Goal: Task Accomplishment & Management: Manage account settings

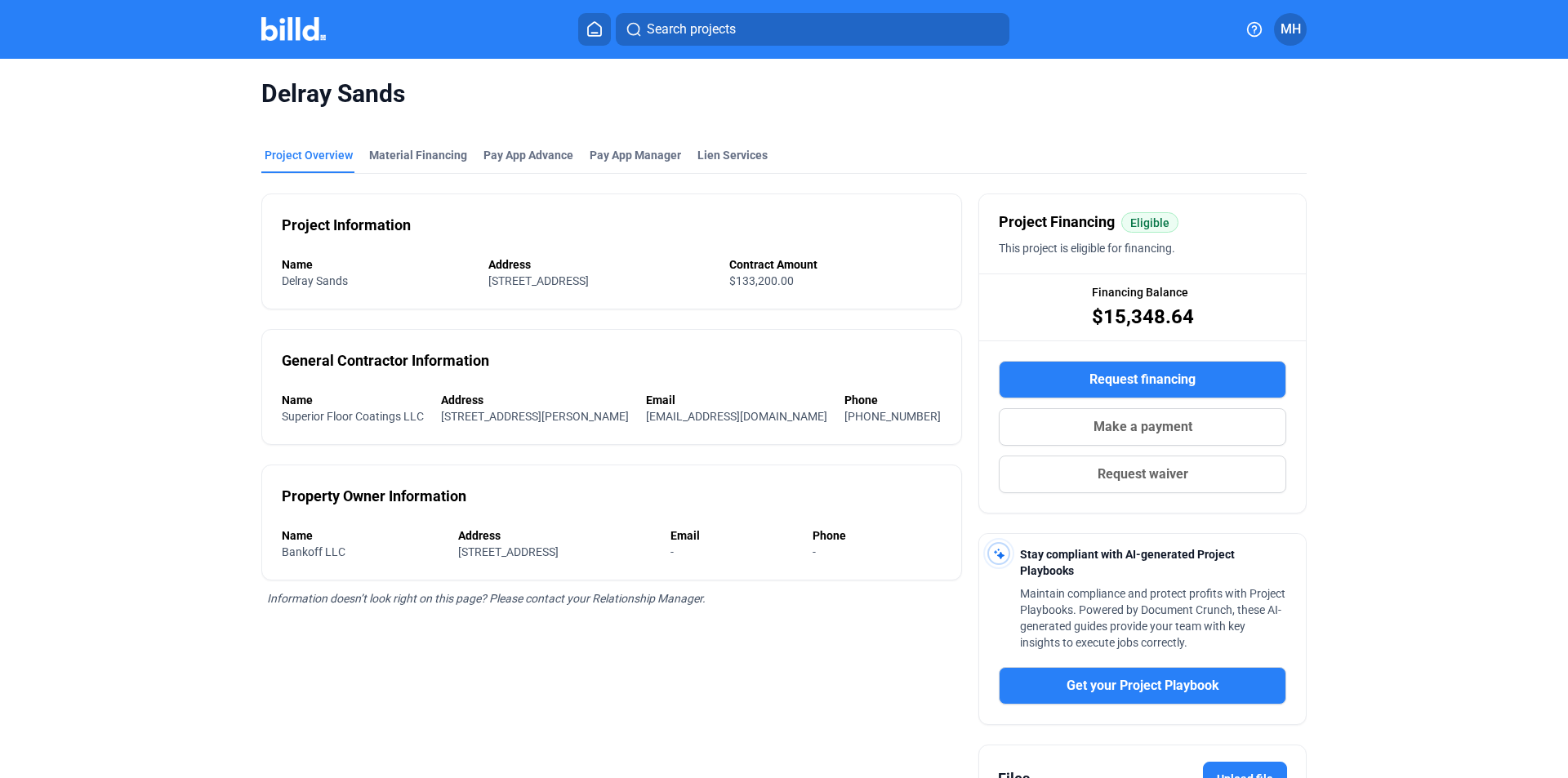
click at [585, 31] on home-icon at bounding box center [594, 29] width 19 height 16
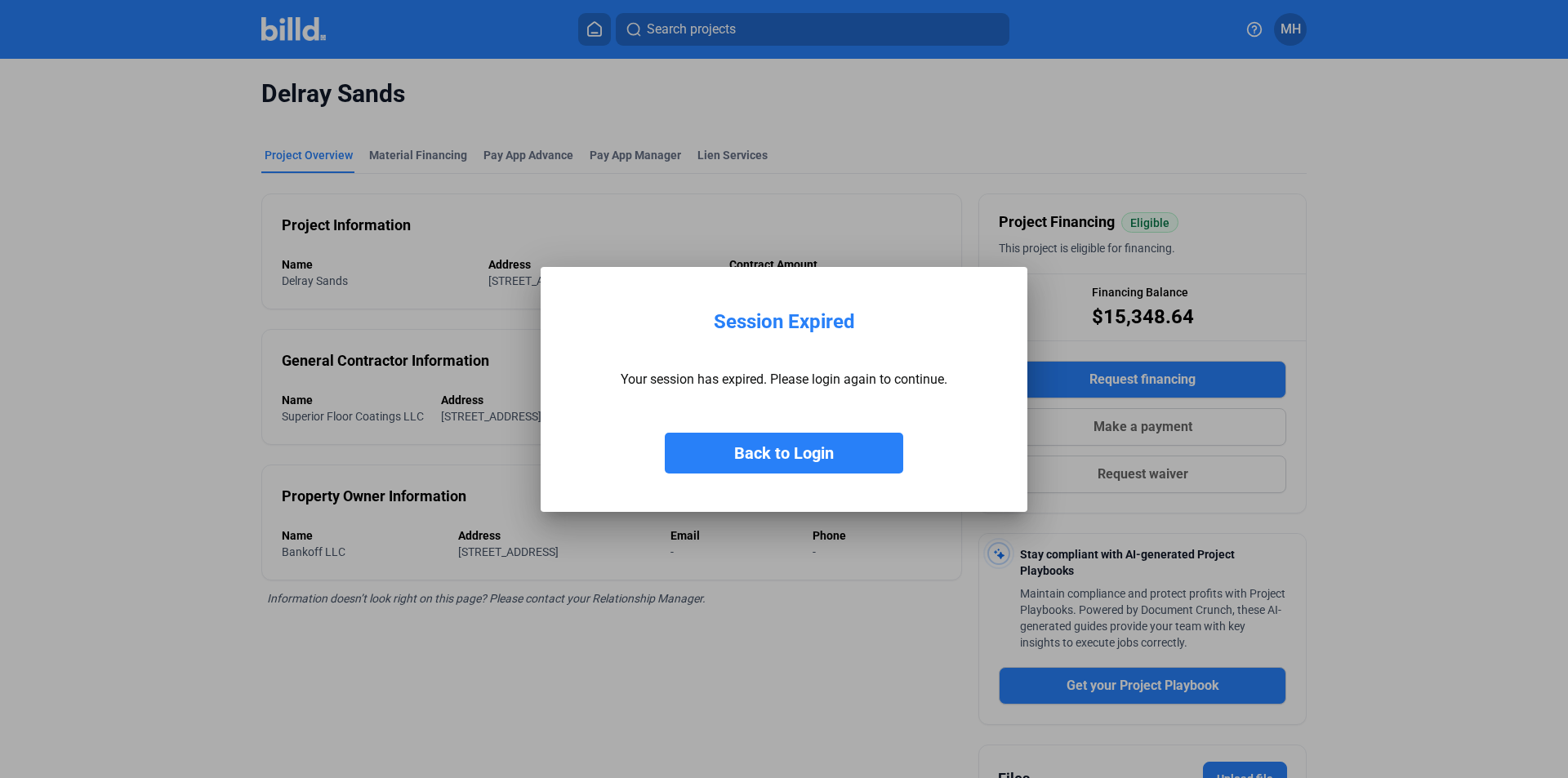
click at [766, 447] on button "Back to Login" at bounding box center [784, 453] width 239 height 41
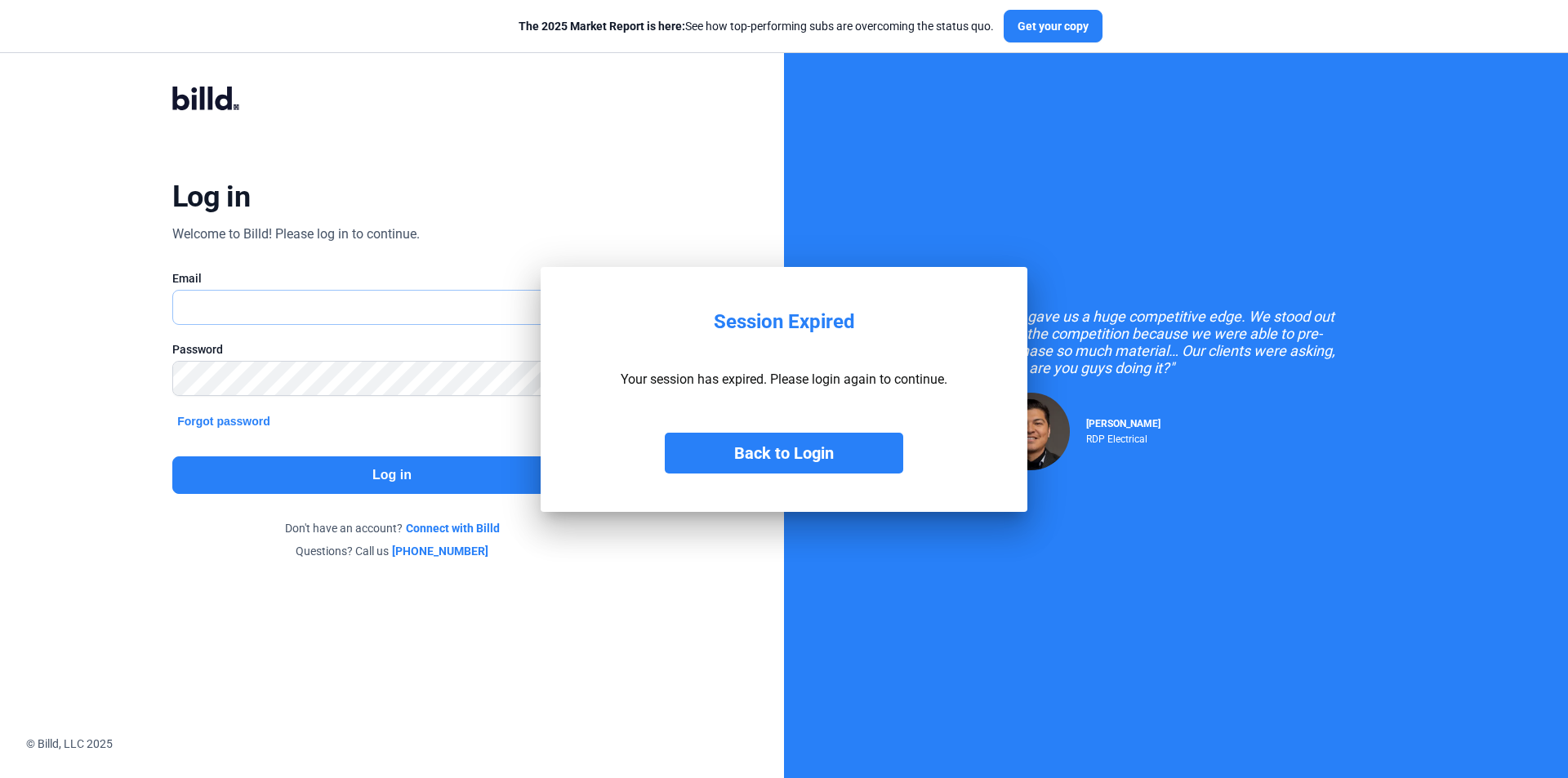
type input "[EMAIL_ADDRESS][DOMAIN_NAME]"
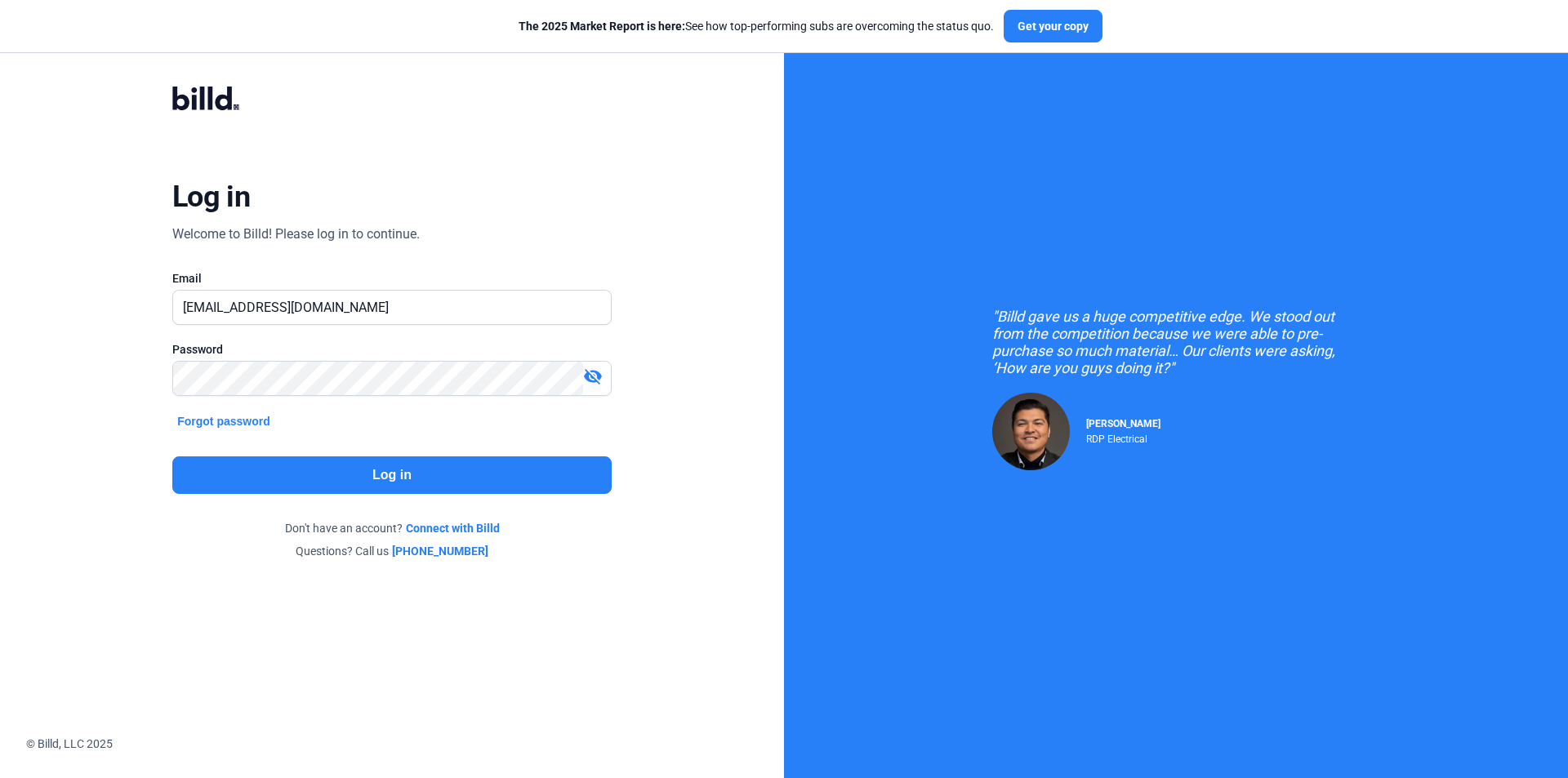
click at [417, 463] on button "Log in" at bounding box center [392, 475] width 440 height 38
